Goal: Use online tool/utility: Utilize a website feature to perform a specific function

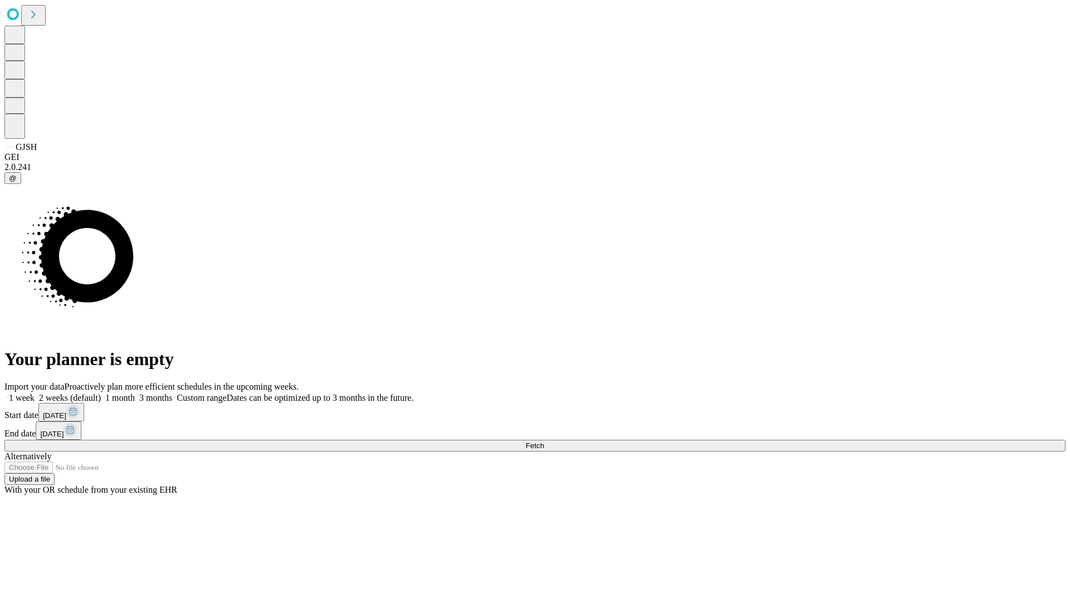
click at [544, 441] on span "Fetch" at bounding box center [534, 445] width 18 height 8
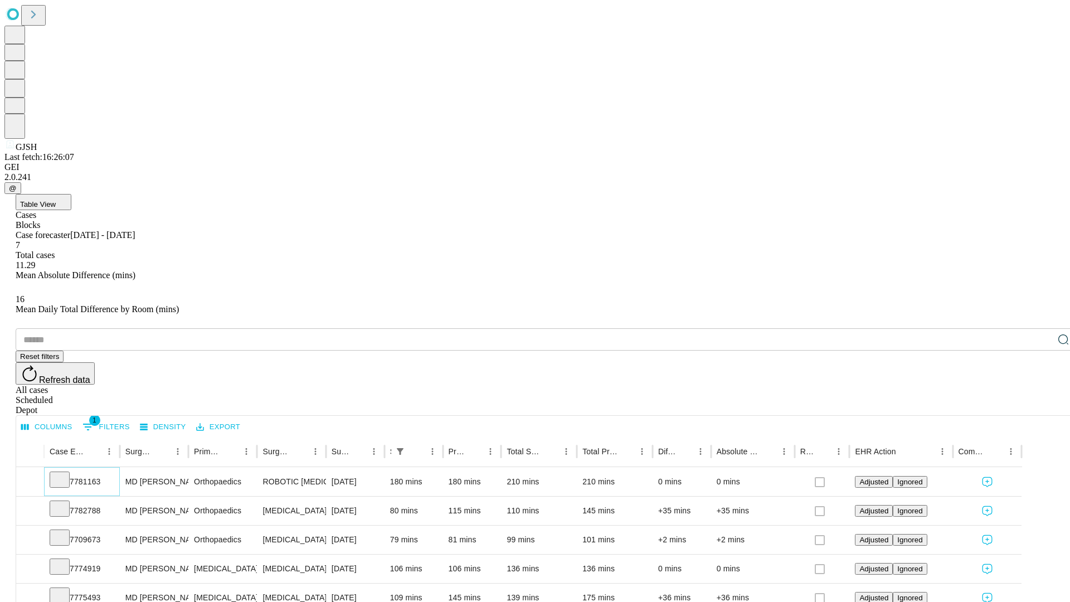
click at [65, 473] on icon at bounding box center [59, 478] width 11 height 11
